Goal: Transaction & Acquisition: Download file/media

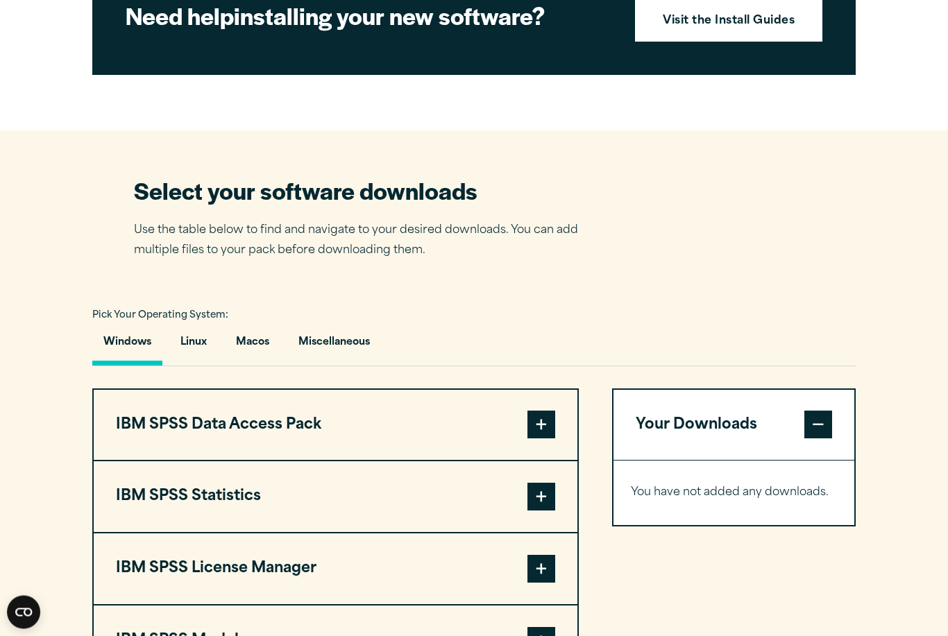
scroll to position [722, 0]
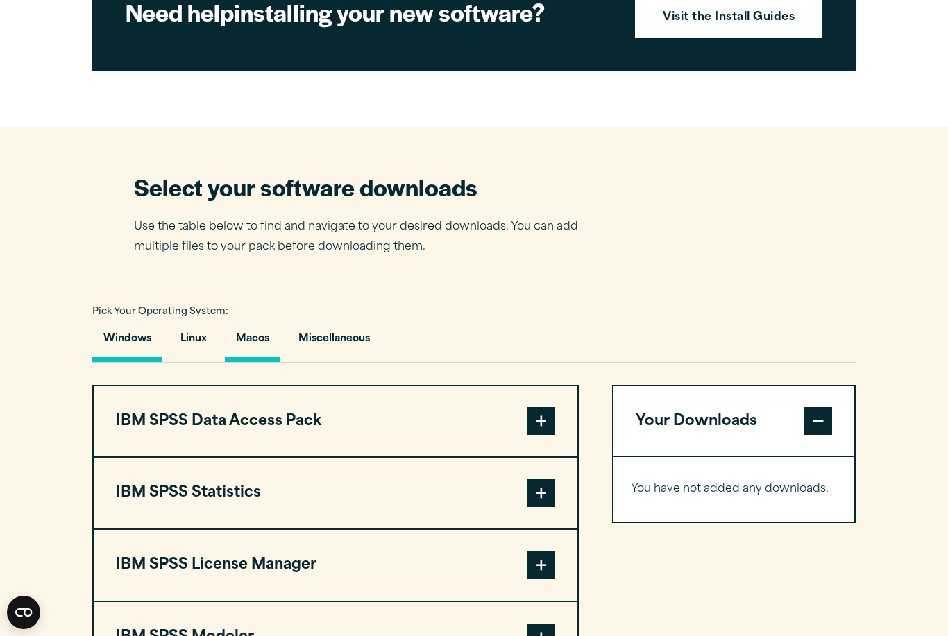
click at [269, 362] on button "Macos" at bounding box center [253, 343] width 56 height 40
click at [439, 443] on button "IBM SPSS License Manager" at bounding box center [336, 421] width 484 height 71
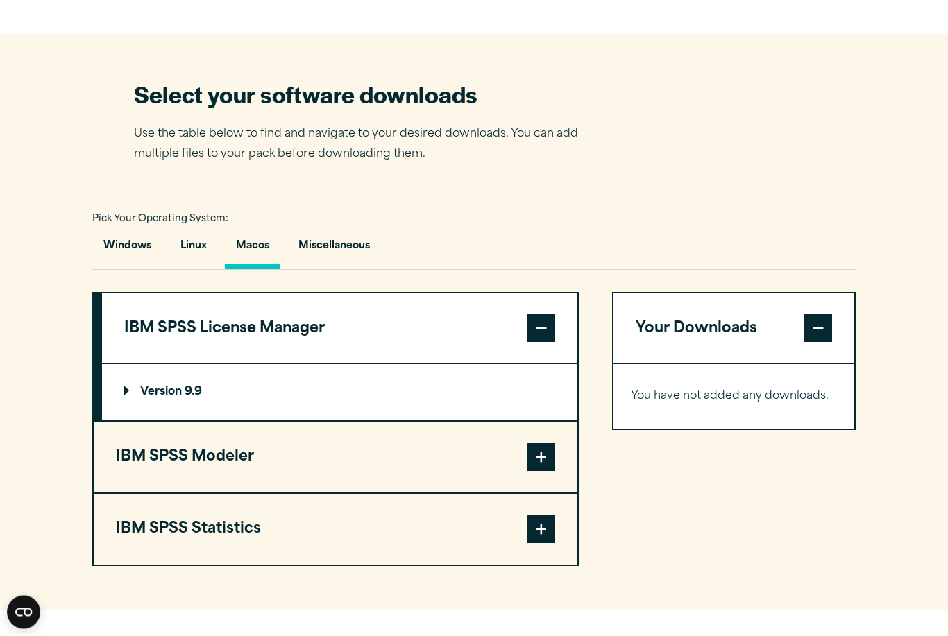
scroll to position [816, 0]
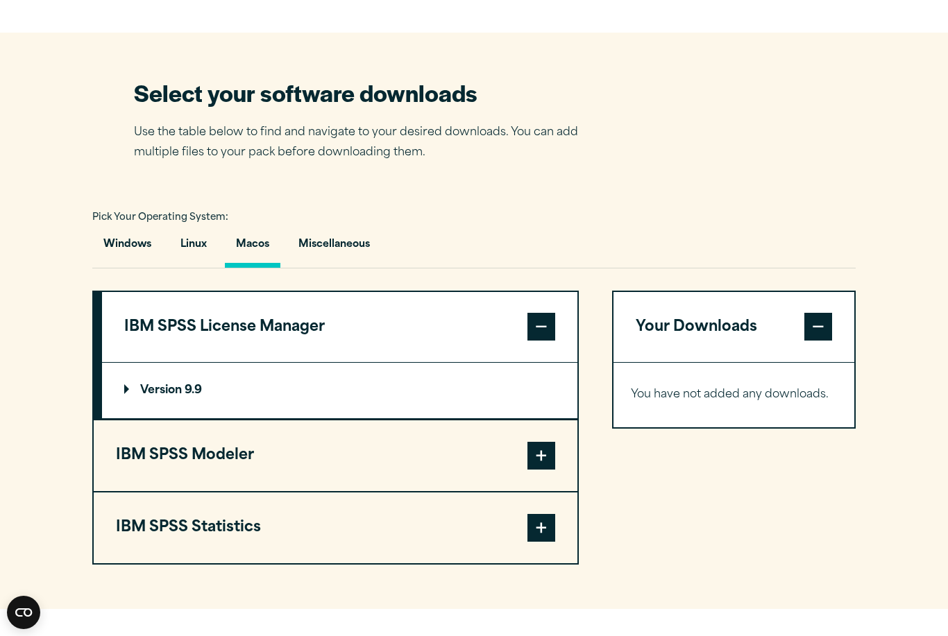
click at [338, 563] on button "IBM SPSS Statistics" at bounding box center [336, 528] width 484 height 71
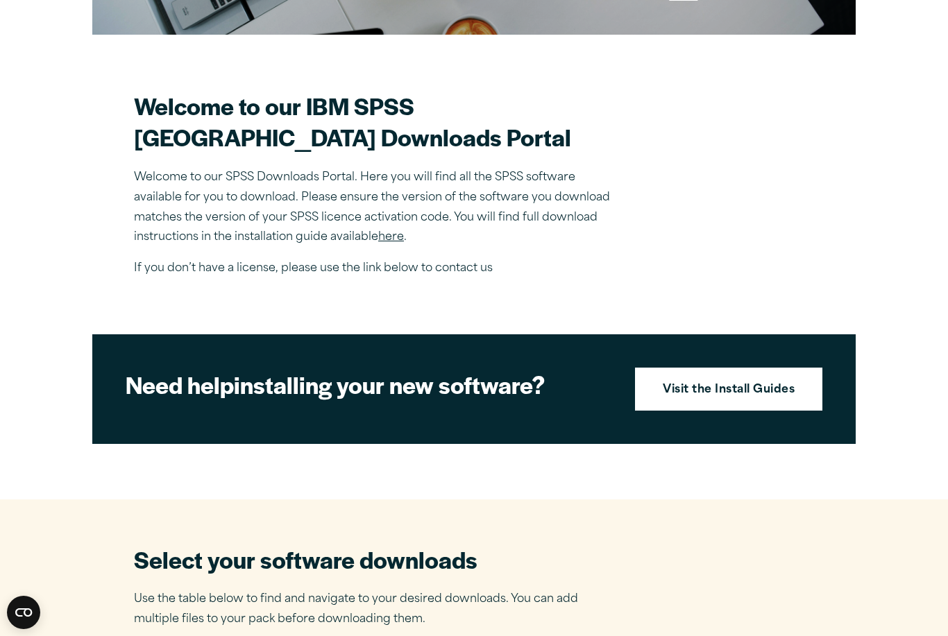
scroll to position [309, 0]
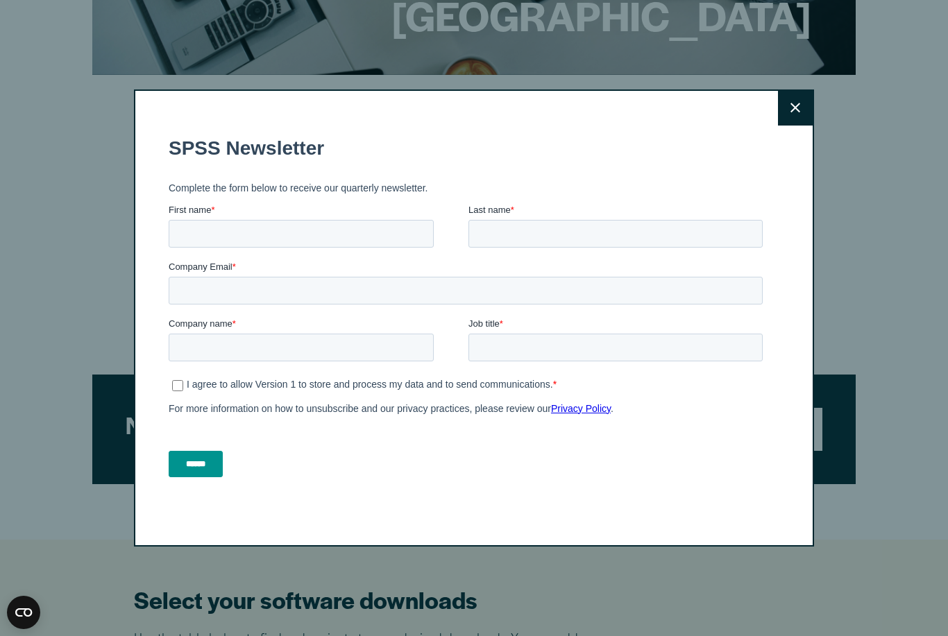
click at [803, 121] on button "Close" at bounding box center [795, 108] width 35 height 35
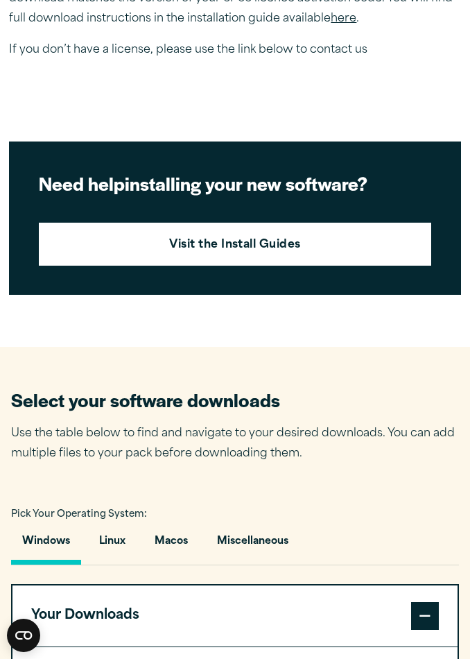
scroll to position [508, 0]
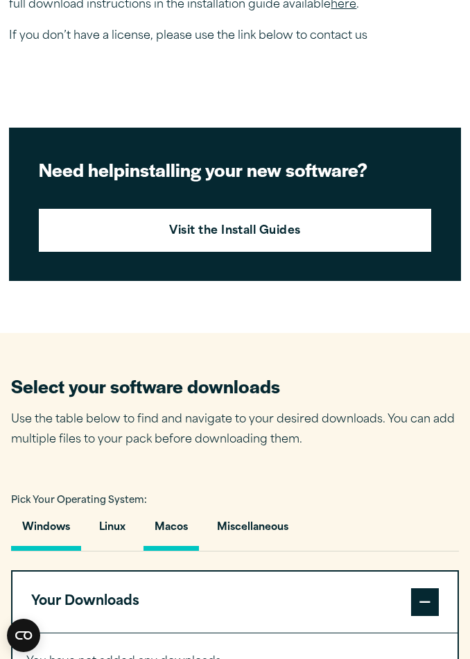
click at [180, 538] on button "Macos" at bounding box center [172, 531] width 56 height 40
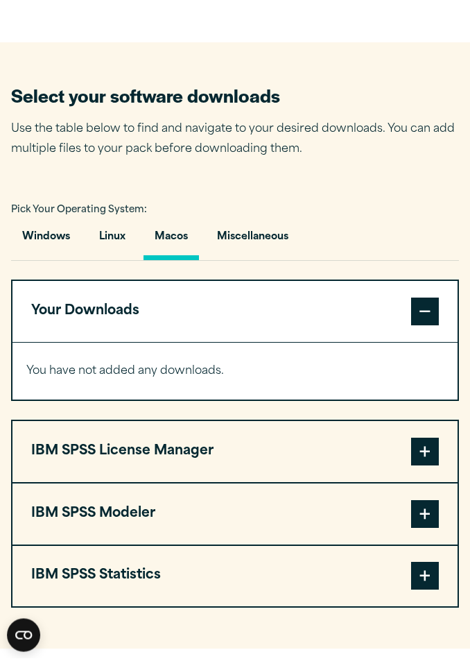
scroll to position [806, 0]
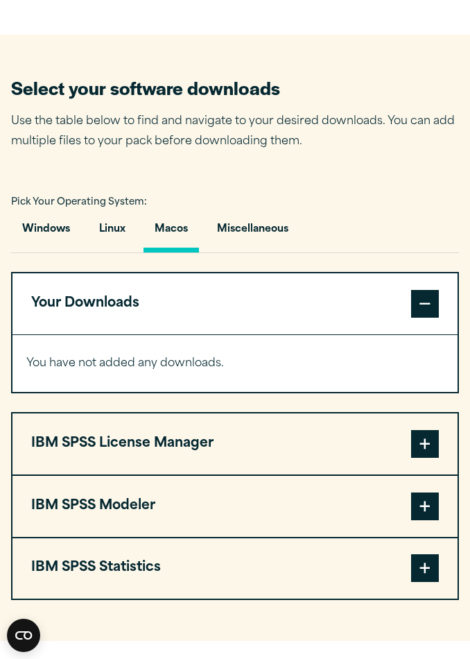
click at [185, 562] on button "IBM SPSS Statistics" at bounding box center [234, 568] width 445 height 61
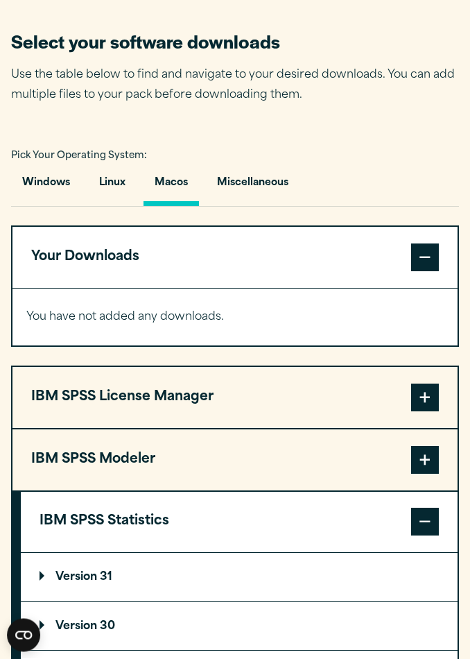
click at [167, 470] on button "IBM SPSS Modeler" at bounding box center [234, 460] width 445 height 61
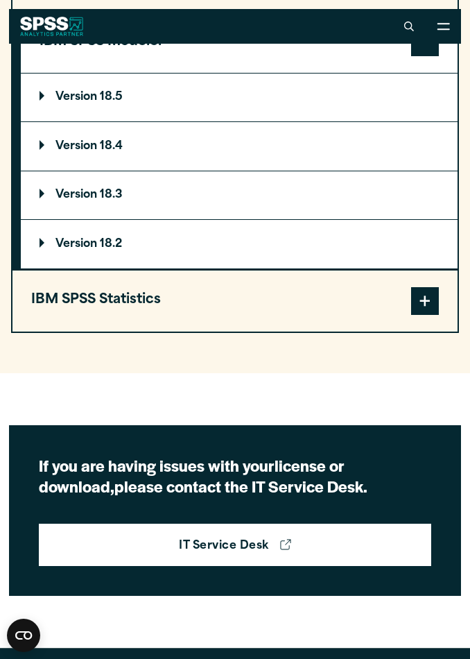
scroll to position [1234, 0]
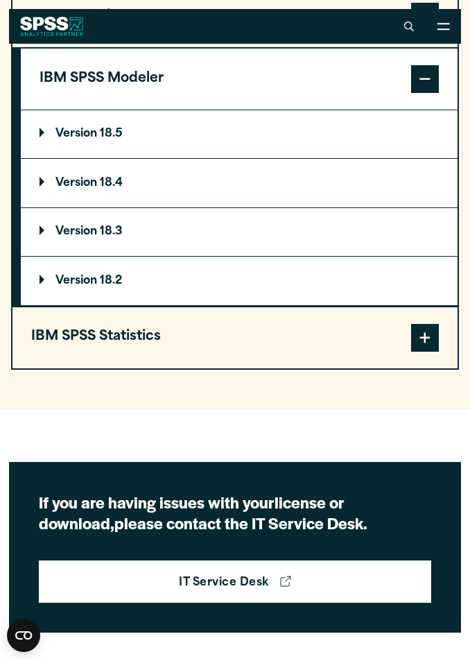
click at [216, 332] on button "IBM SPSS Statistics" at bounding box center [234, 337] width 445 height 61
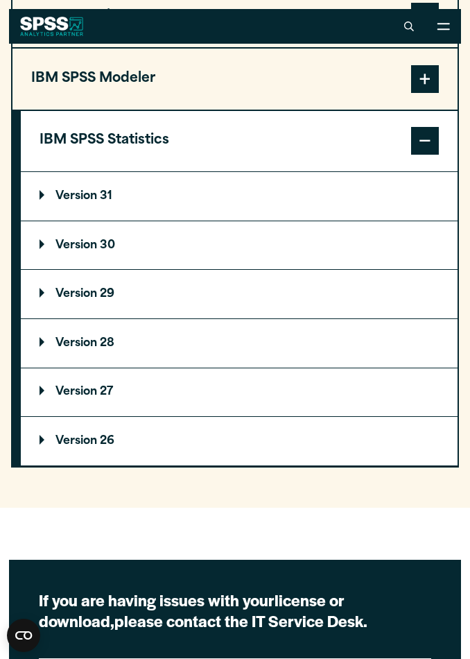
click at [69, 191] on p "Version 31" at bounding box center [76, 196] width 73 height 11
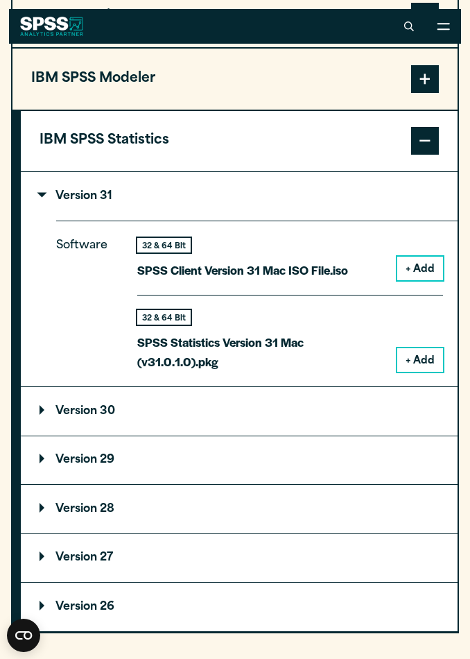
click at [420, 263] on button "+ Add" at bounding box center [421, 269] width 46 height 24
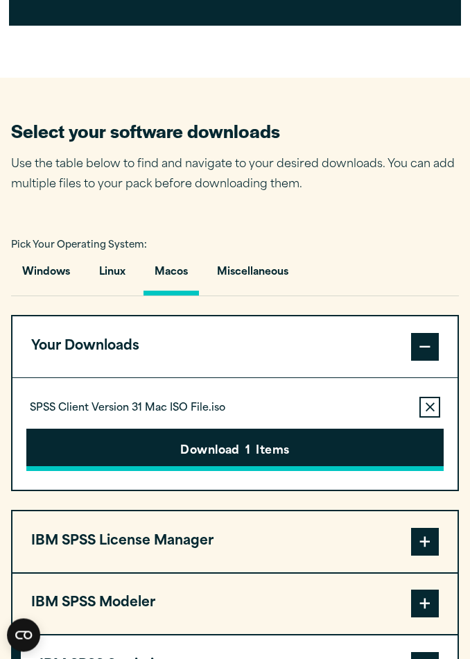
scroll to position [763, 0]
click at [266, 448] on button "Download 1 Items" at bounding box center [235, 450] width 418 height 43
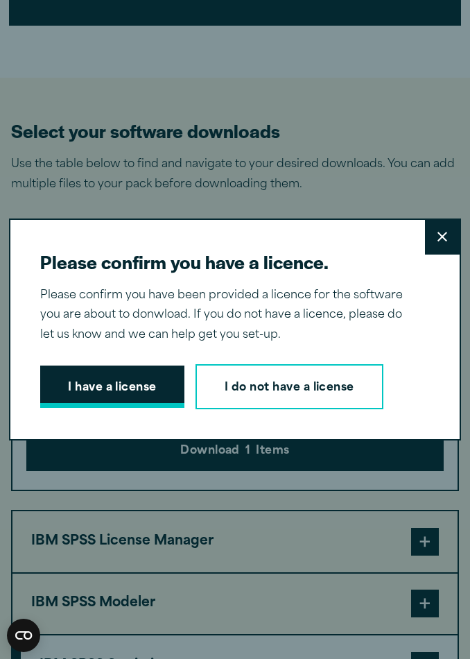
click at [146, 409] on button "I have a license" at bounding box center [112, 387] width 144 height 43
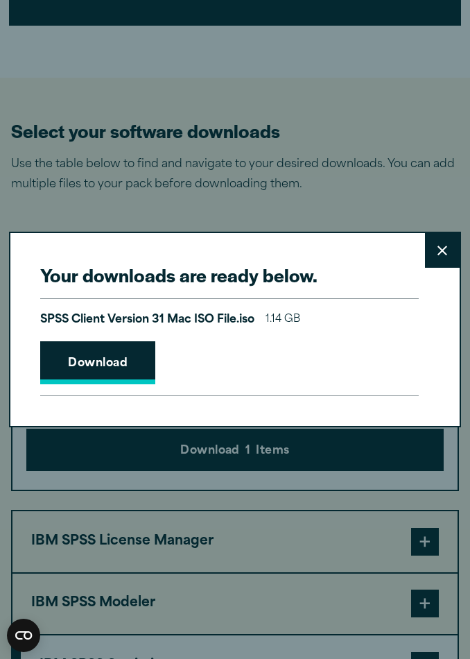
click at [138, 381] on link "Download" at bounding box center [97, 362] width 115 height 43
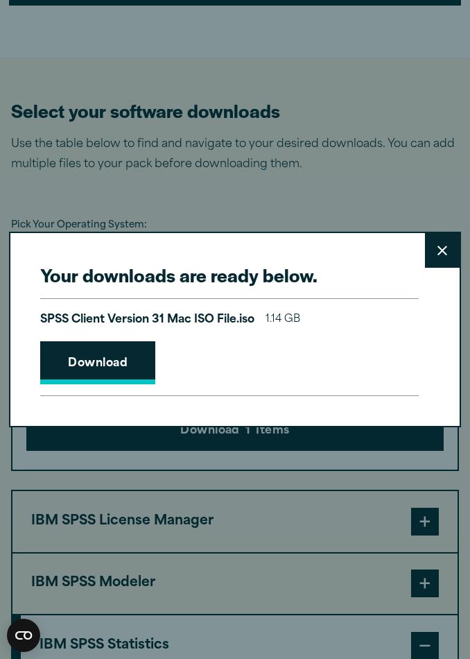
scroll to position [785, 0]
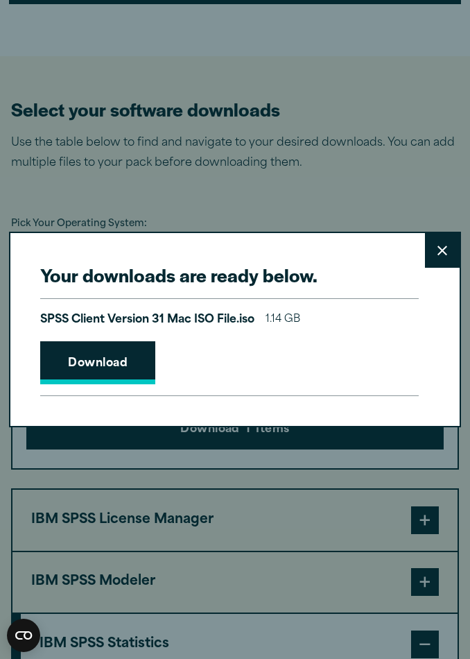
click at [131, 364] on link "Download" at bounding box center [97, 362] width 115 height 43
click at [0, 0] on html "Search for: Submit Site Search Part of Open Site Search Open Site Menu Close" at bounding box center [235, 600] width 470 height 2662
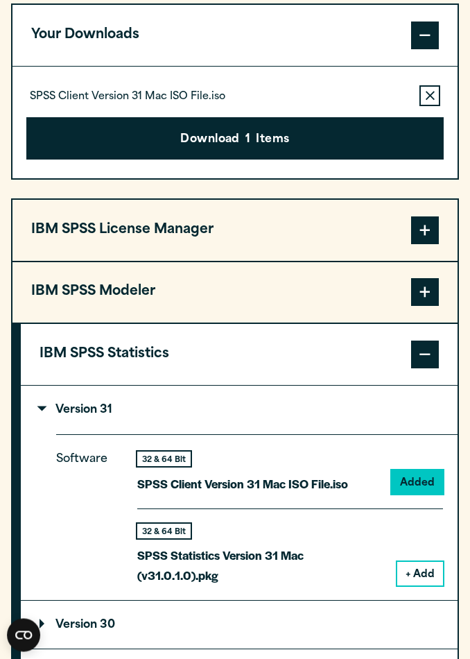
scroll to position [1078, 0]
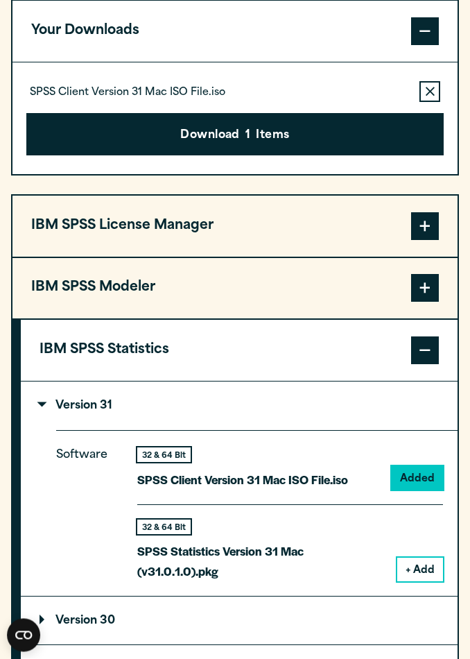
click at [429, 569] on button "+ Add" at bounding box center [421, 571] width 46 height 24
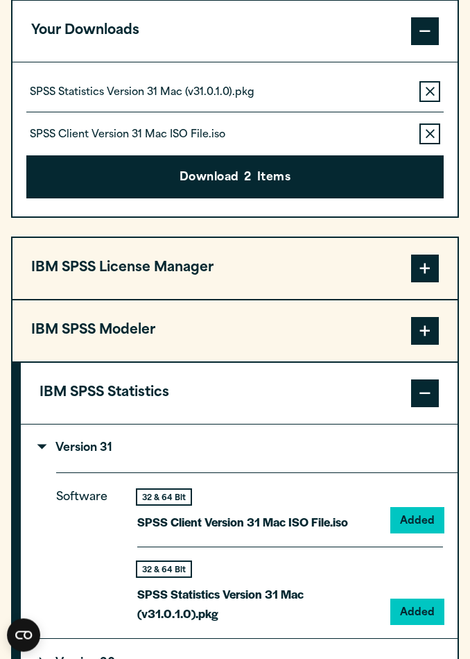
scroll to position [1079, 0]
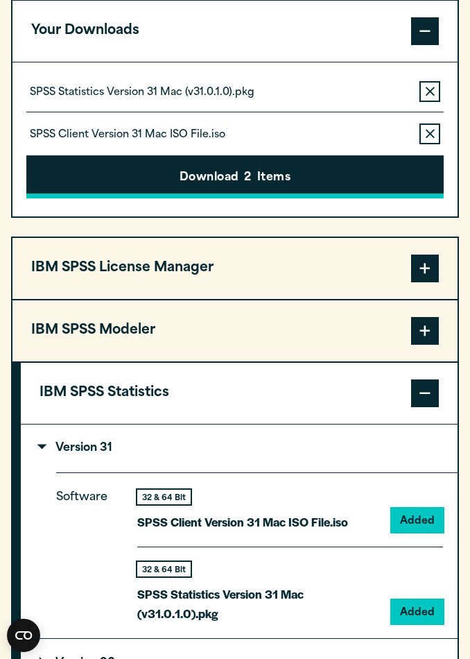
click at [358, 187] on button "Download 2 Items" at bounding box center [235, 176] width 418 height 43
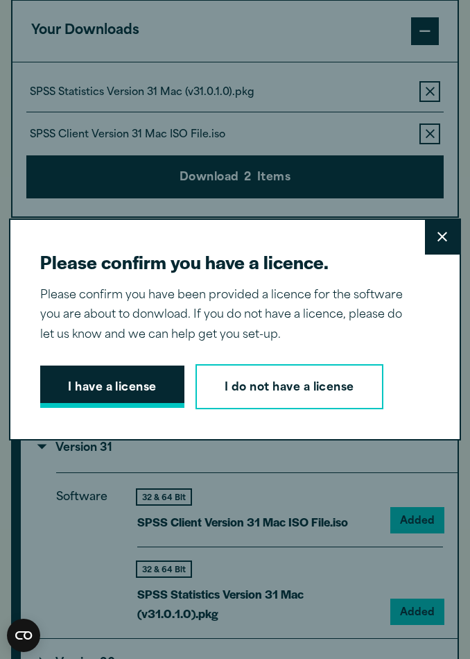
click at [110, 409] on button "I have a license" at bounding box center [112, 387] width 144 height 43
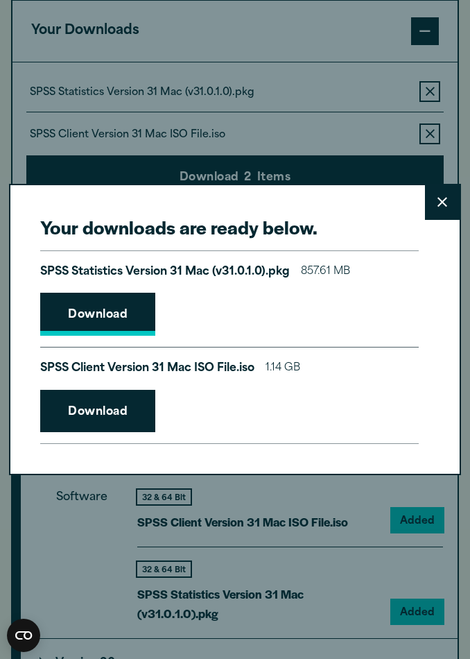
click at [66, 318] on link "Download" at bounding box center [97, 314] width 115 height 43
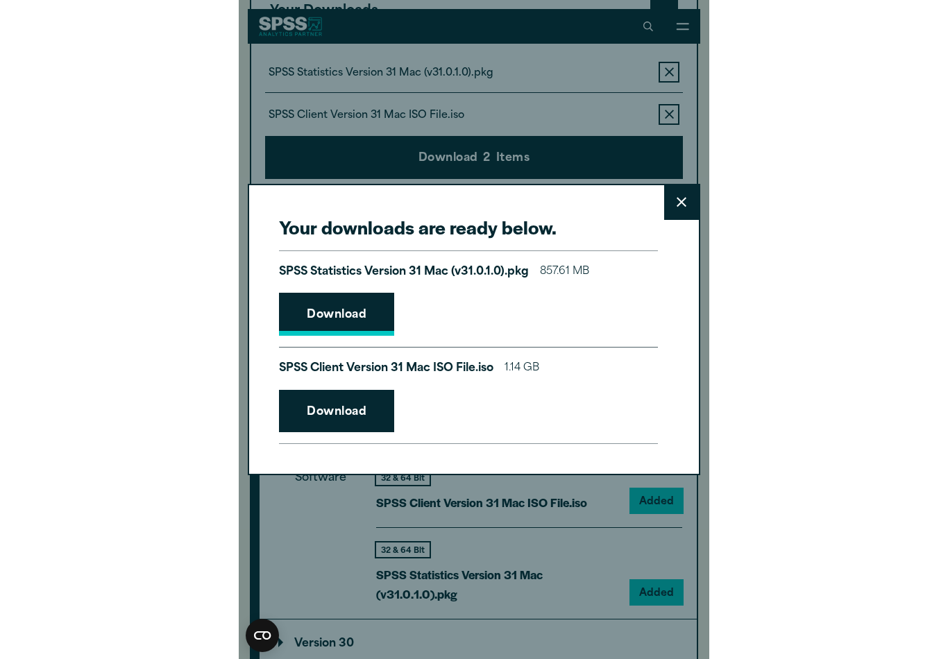
scroll to position [1104, 0]
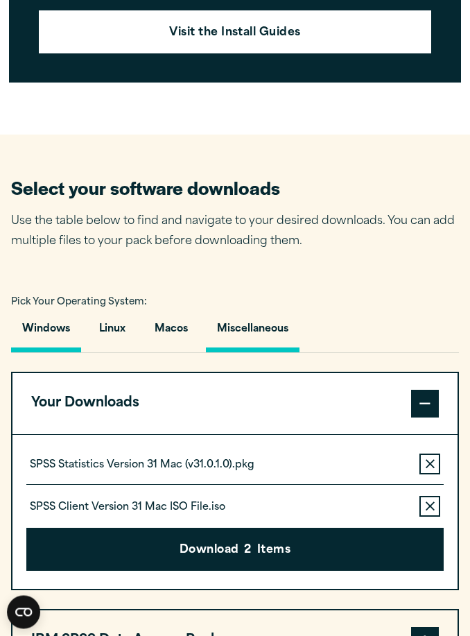
scroll to position [727, 0]
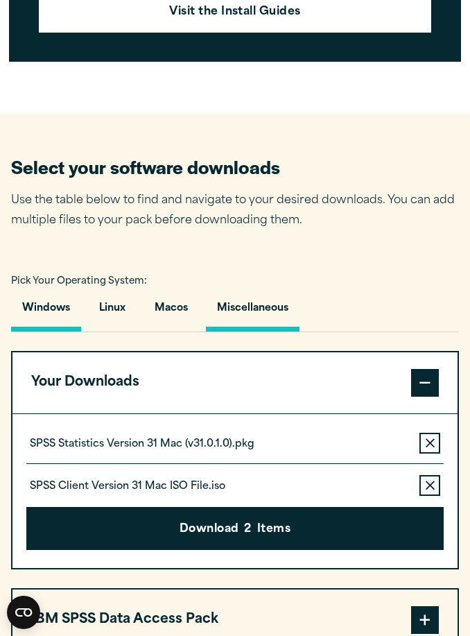
click at [269, 296] on button "Miscellaneous" at bounding box center [253, 312] width 94 height 40
click at [262, 321] on button "Miscellaneous" at bounding box center [253, 312] width 94 height 40
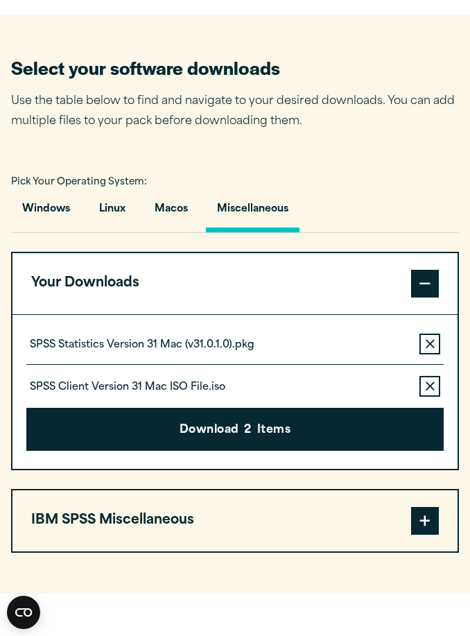
scroll to position [843, 0]
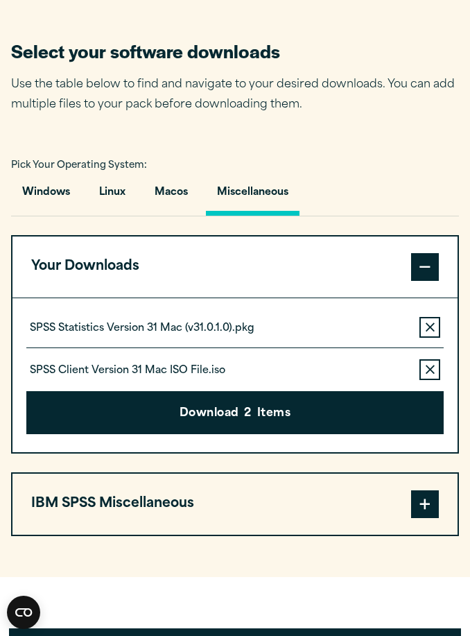
click at [216, 522] on button "IBM SPSS Miscellaneous" at bounding box center [234, 504] width 445 height 61
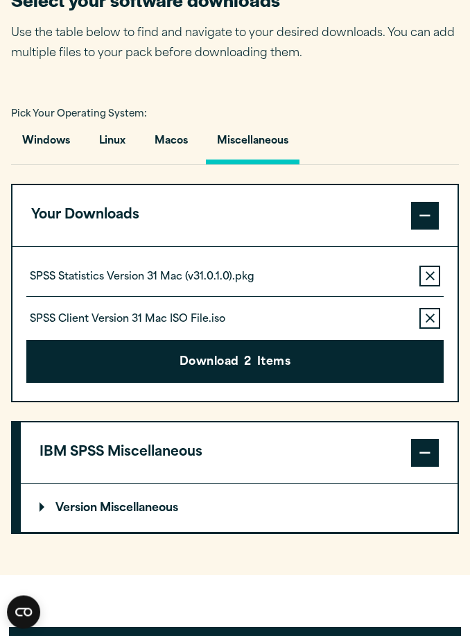
scroll to position [905, 0]
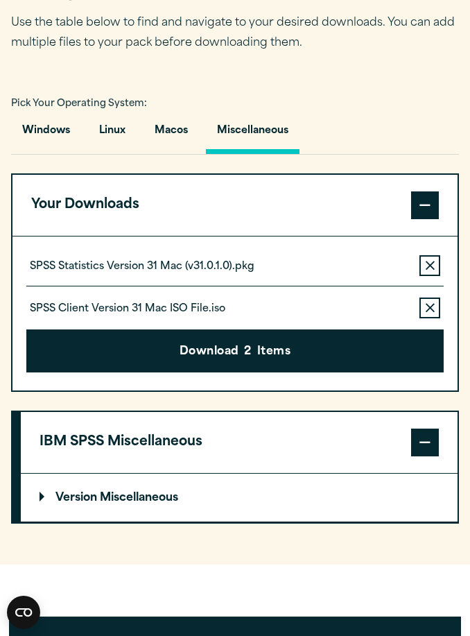
click at [176, 510] on summary "Version Miscellaneous" at bounding box center [239, 498] width 437 height 49
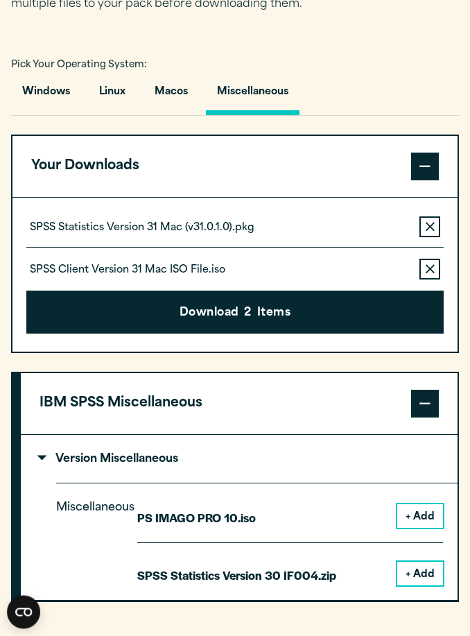
scroll to position [942, 0]
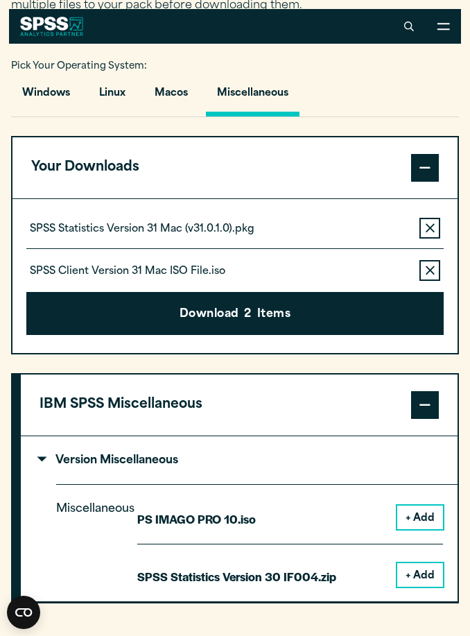
click at [431, 580] on button "+ Add" at bounding box center [421, 575] width 46 height 24
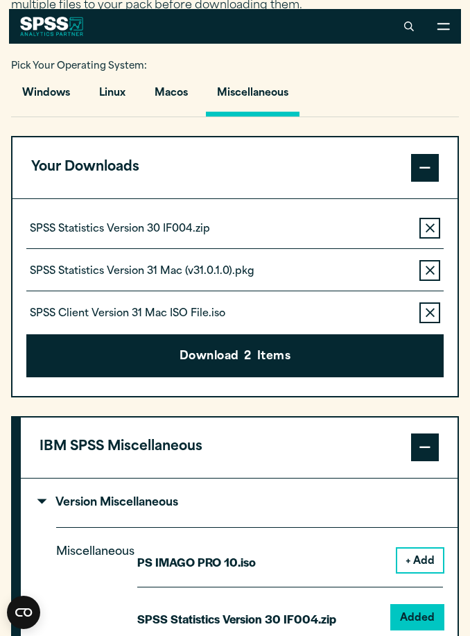
click at [432, 234] on button "Remove this item from your software download list" at bounding box center [430, 228] width 21 height 21
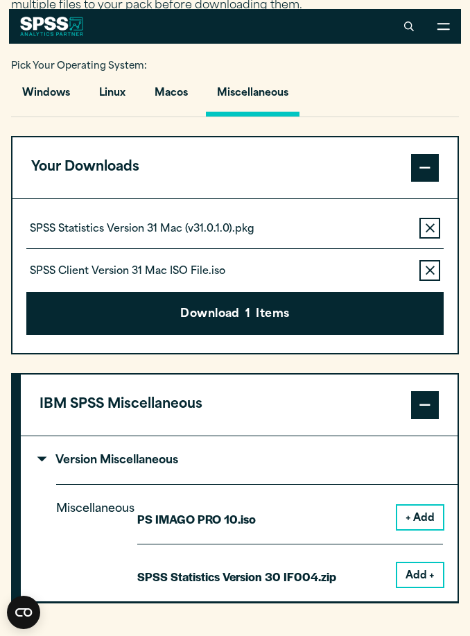
click at [432, 234] on button "Remove this item from your software download list" at bounding box center [430, 228] width 21 height 21
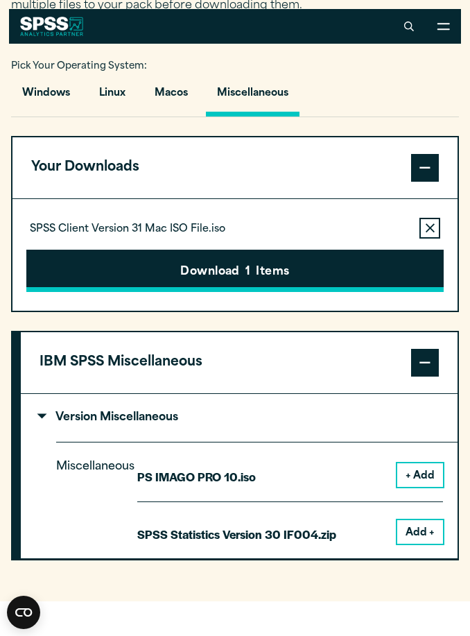
click at [342, 279] on button "Download 1 Items" at bounding box center [235, 271] width 418 height 43
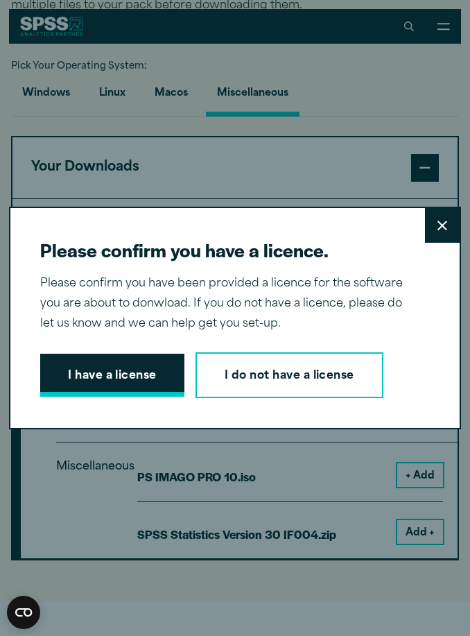
click at [100, 391] on button "I have a license" at bounding box center [112, 375] width 144 height 43
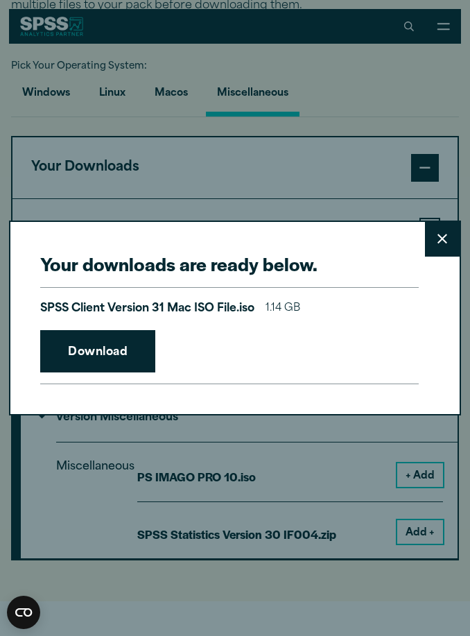
click at [100, 373] on link "Download" at bounding box center [97, 351] width 115 height 43
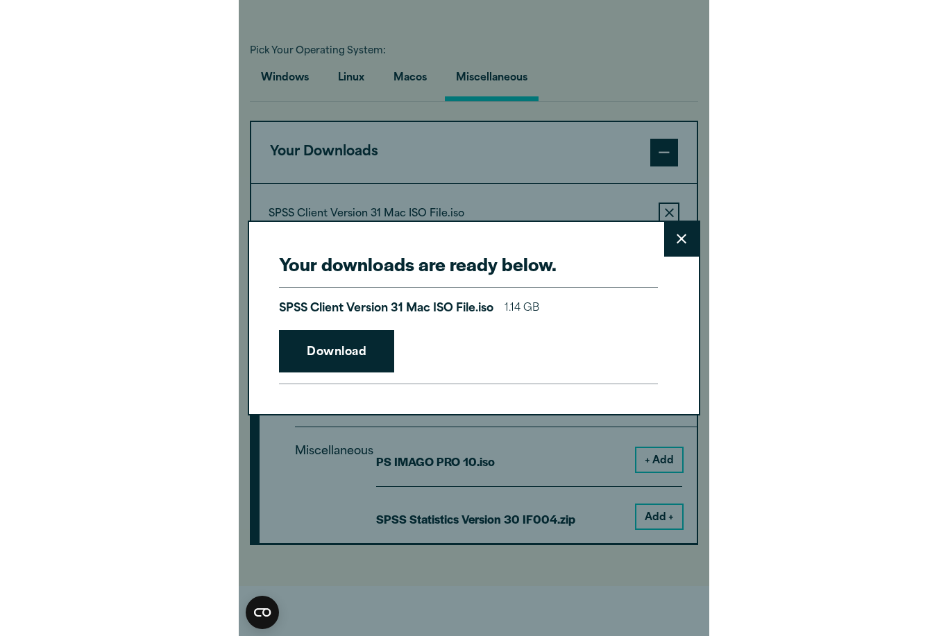
scroll to position [992, 0]
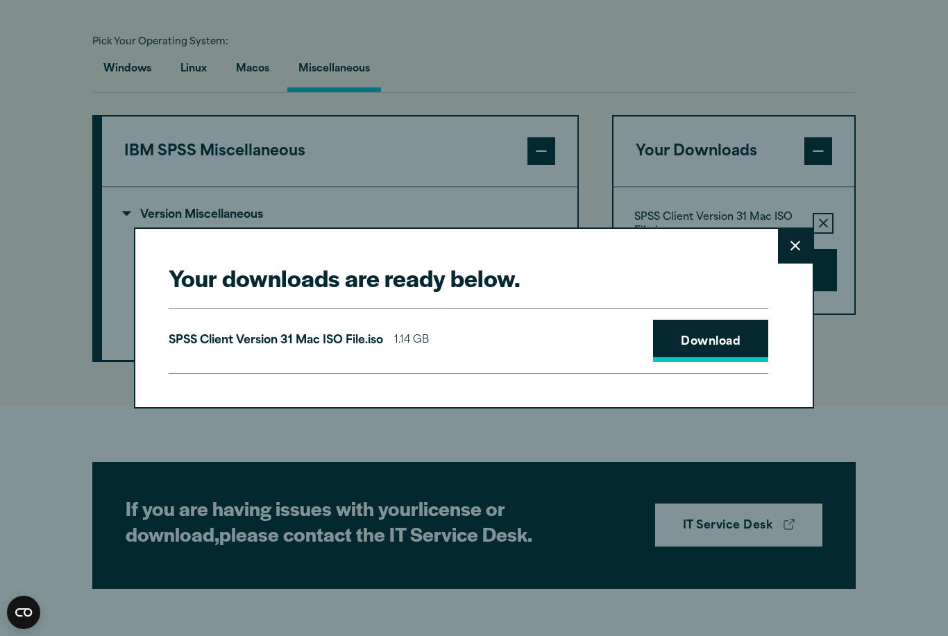
click at [711, 348] on link "Download" at bounding box center [710, 341] width 115 height 43
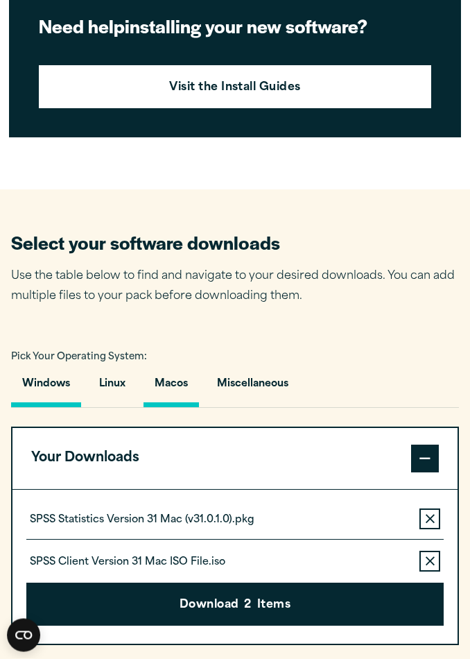
scroll to position [652, 0]
click at [175, 388] on button "Macos" at bounding box center [172, 388] width 56 height 40
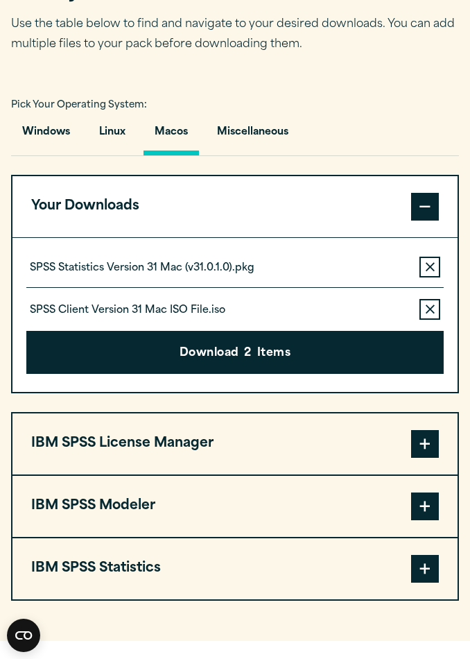
scroll to position [916, 0]
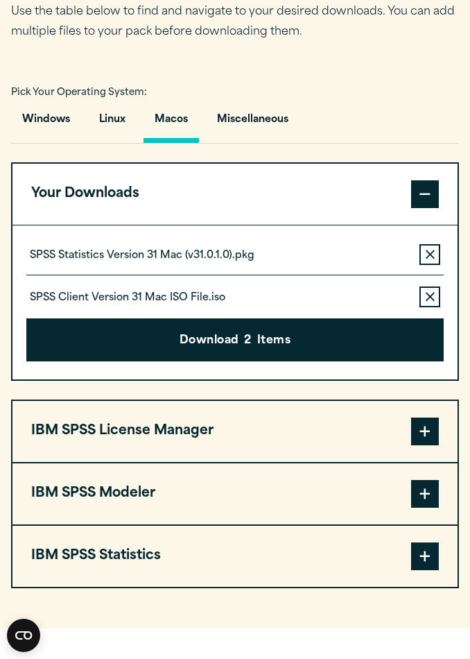
click at [142, 572] on button "IBM SPSS Statistics" at bounding box center [234, 556] width 445 height 61
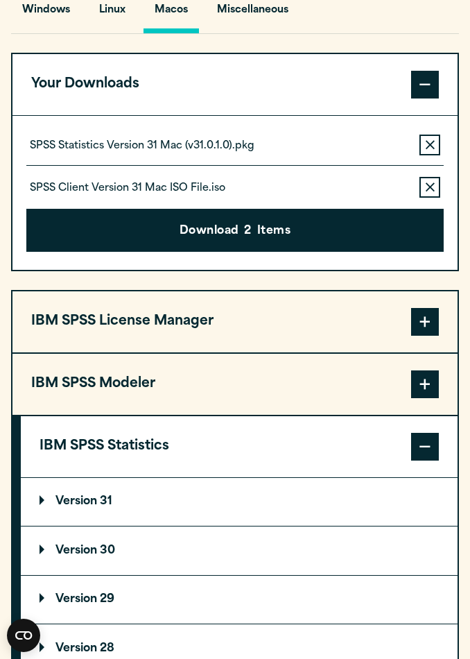
scroll to position [1037, 0]
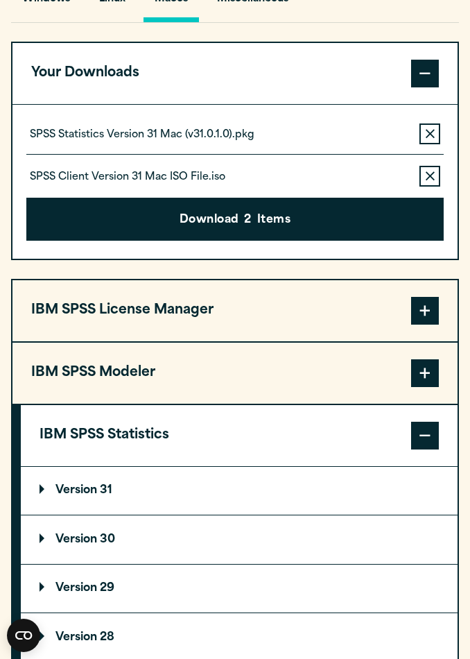
click at [110, 550] on summary "Version 30" at bounding box center [239, 540] width 437 height 49
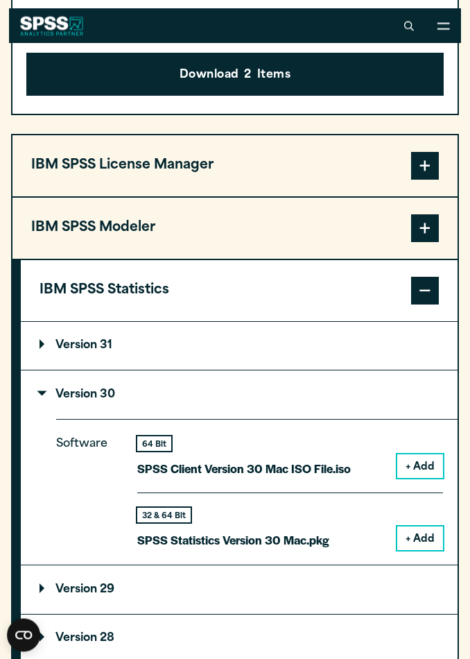
scroll to position [1180, 0]
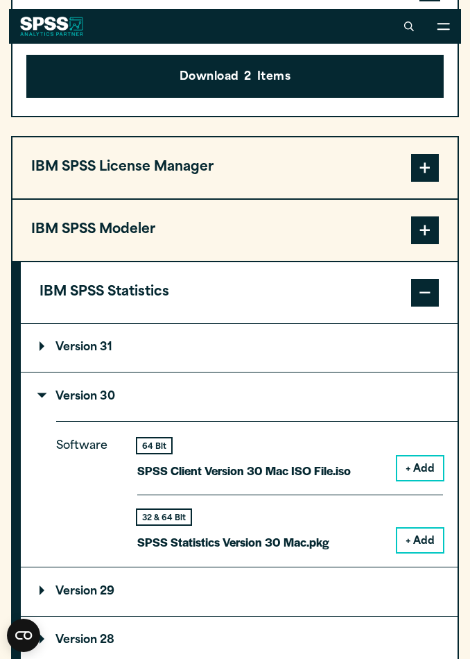
click at [407, 534] on button "+ Add" at bounding box center [421, 541] width 46 height 24
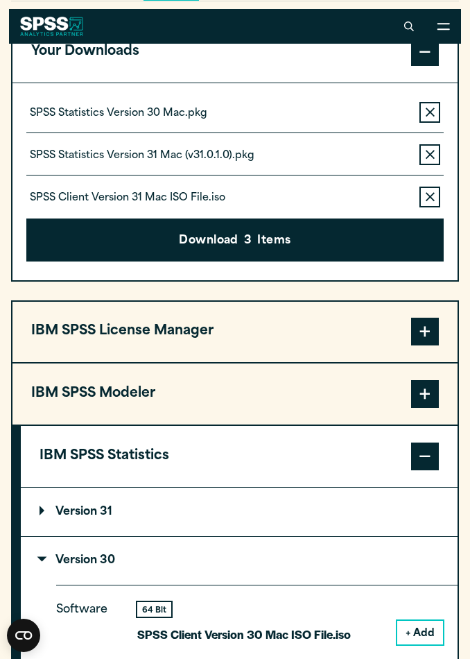
scroll to position [1044, 0]
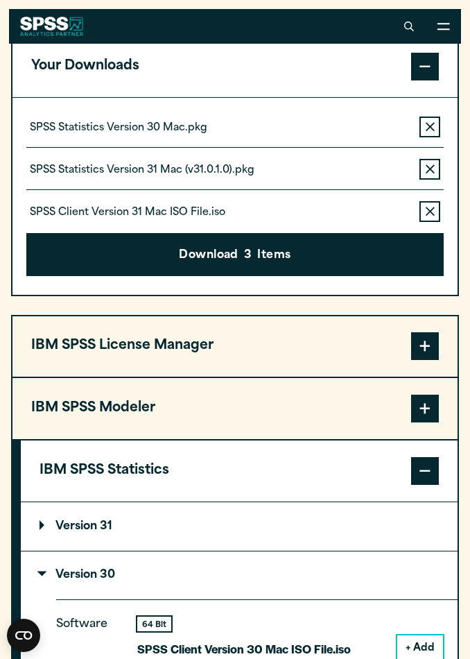
click at [432, 207] on button "Remove this item from your software download list" at bounding box center [430, 211] width 21 height 21
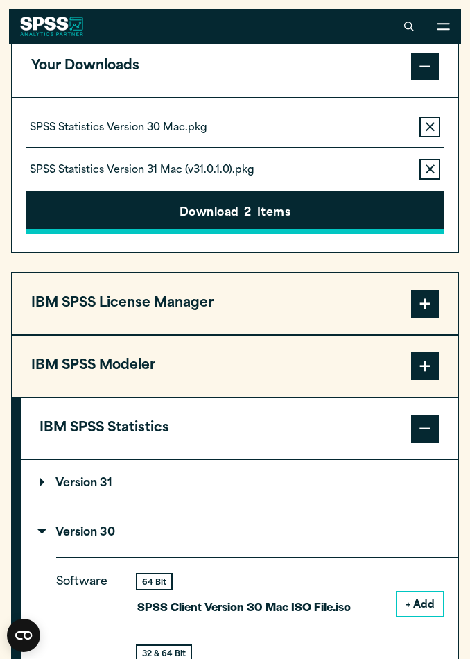
click at [431, 169] on icon "button" at bounding box center [430, 169] width 9 height 10
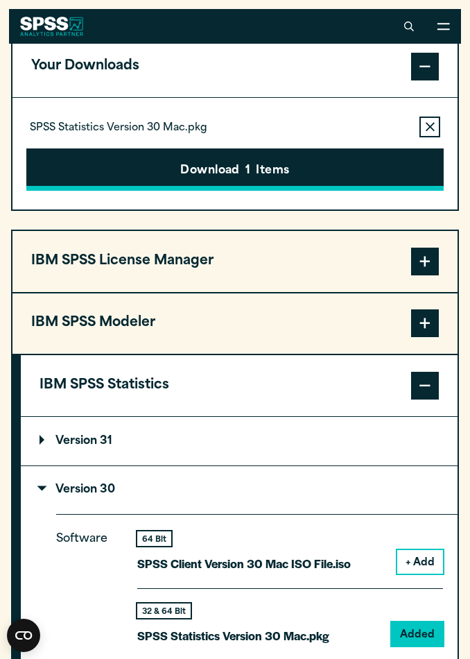
click at [193, 173] on button "Download 1 Items" at bounding box center [235, 169] width 418 height 43
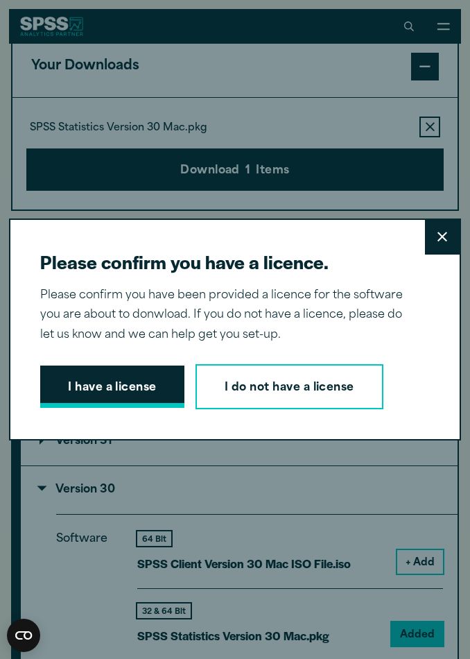
click at [135, 393] on button "I have a license" at bounding box center [112, 387] width 144 height 43
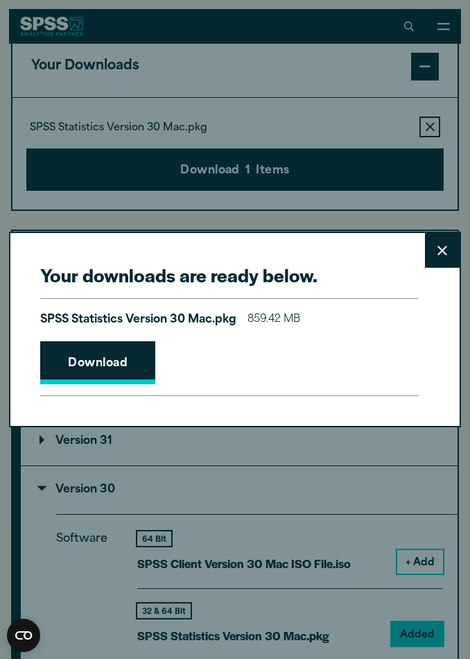
click at [132, 384] on link "Download" at bounding box center [97, 362] width 115 height 43
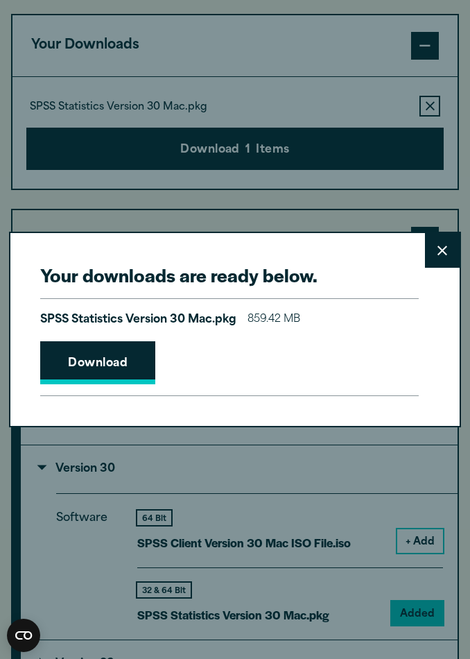
scroll to position [1065, 0]
